Goal: Task Accomplishment & Management: Use online tool/utility

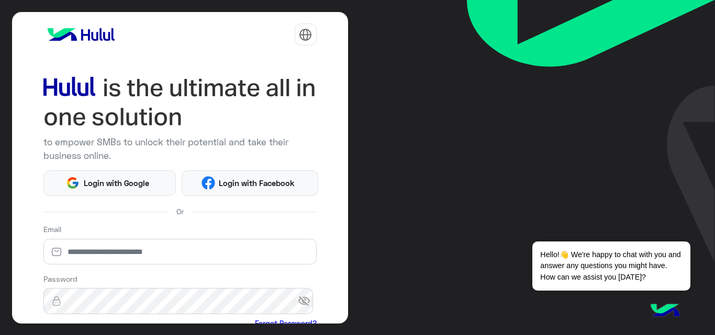
scroll to position [123, 0]
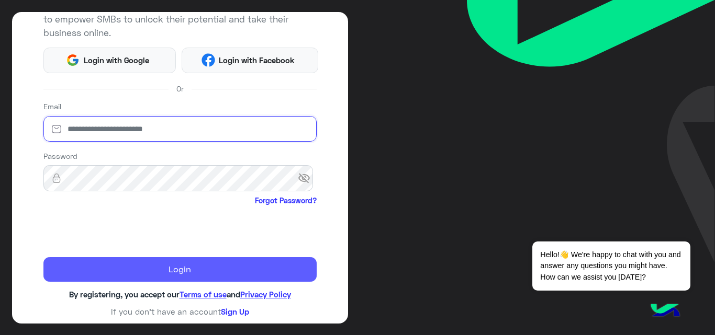
type input "**********"
click at [193, 270] on button "Login" at bounding box center [179, 270] width 273 height 25
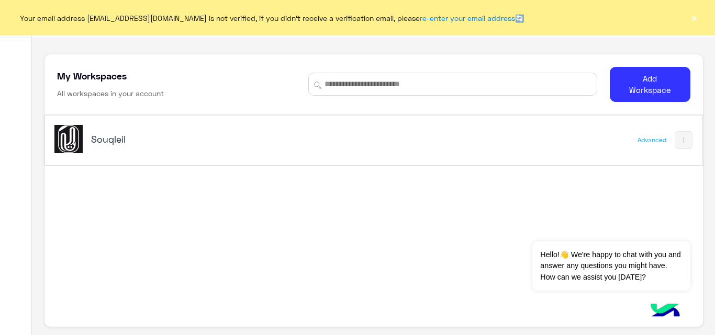
click at [101, 142] on h5 "Souqleil" at bounding box center [206, 139] width 230 height 13
click at [102, 133] on h5 "Souqleil" at bounding box center [206, 139] width 230 height 13
click at [67, 133] on img at bounding box center [68, 139] width 28 height 28
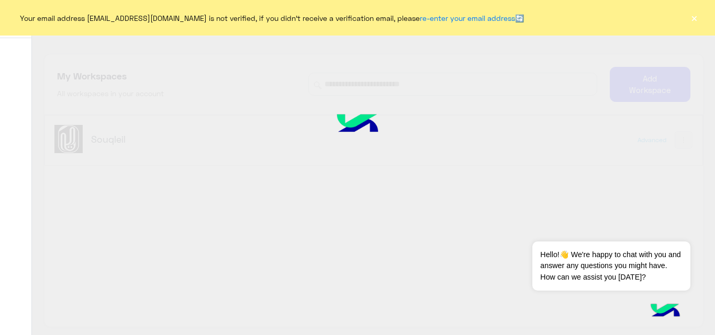
click at [696, 17] on button "×" at bounding box center [694, 18] width 10 height 10
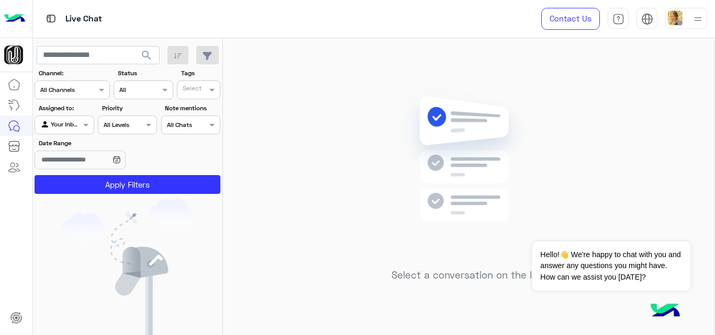
click at [699, 20] on img at bounding box center [697, 19] width 13 height 13
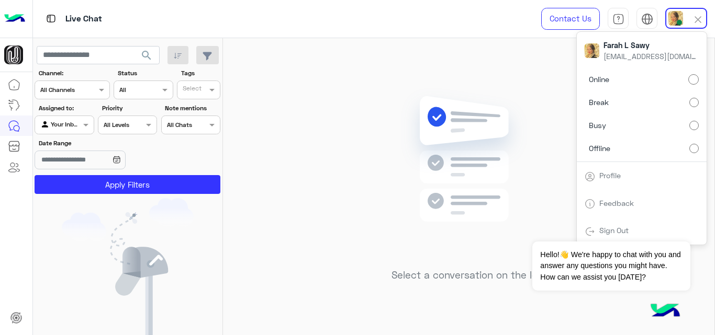
click at [510, 77] on div "Select a conversation on the left" at bounding box center [468, 188] width 491 height 301
